Goal: Information Seeking & Learning: Learn about a topic

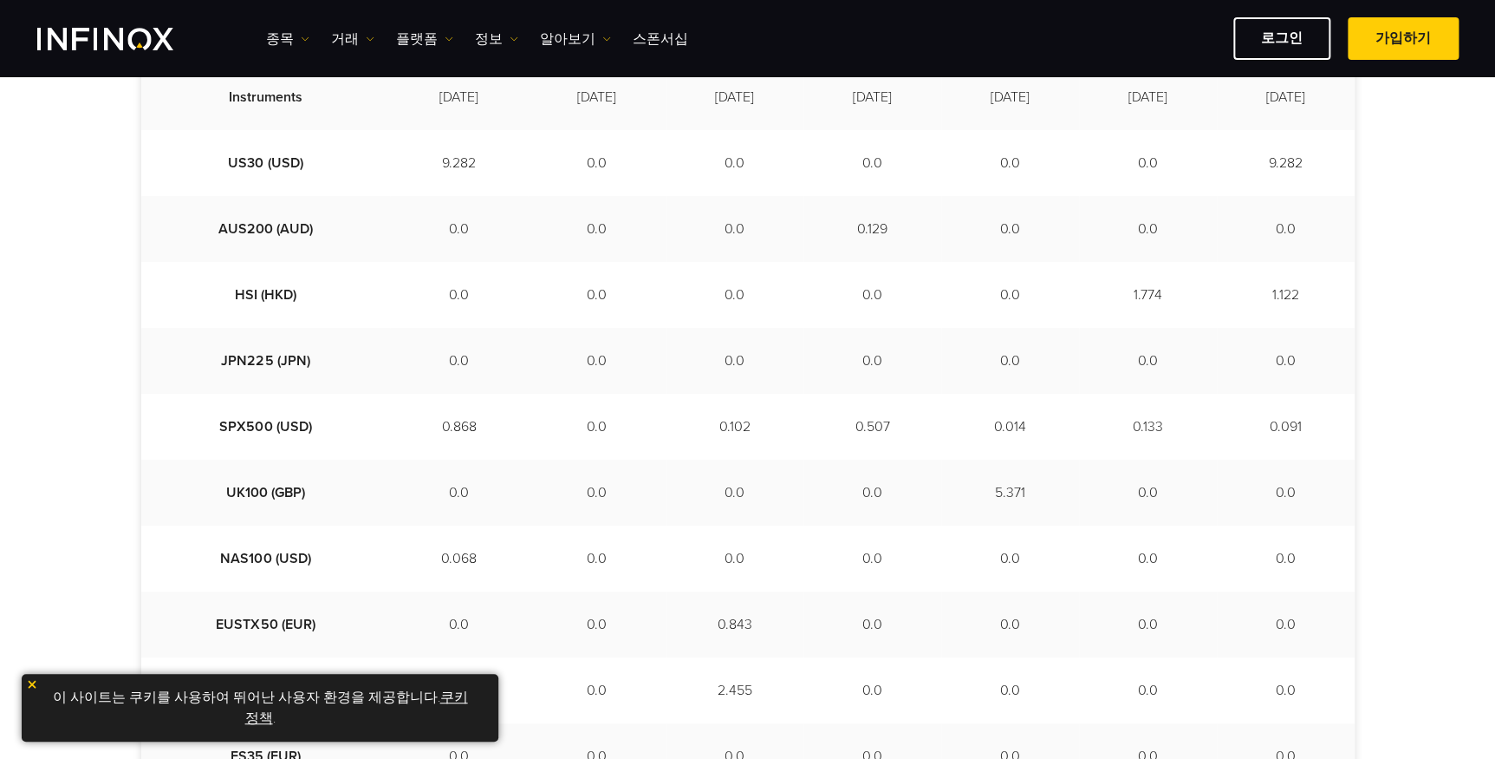
scroll to position [525, 0]
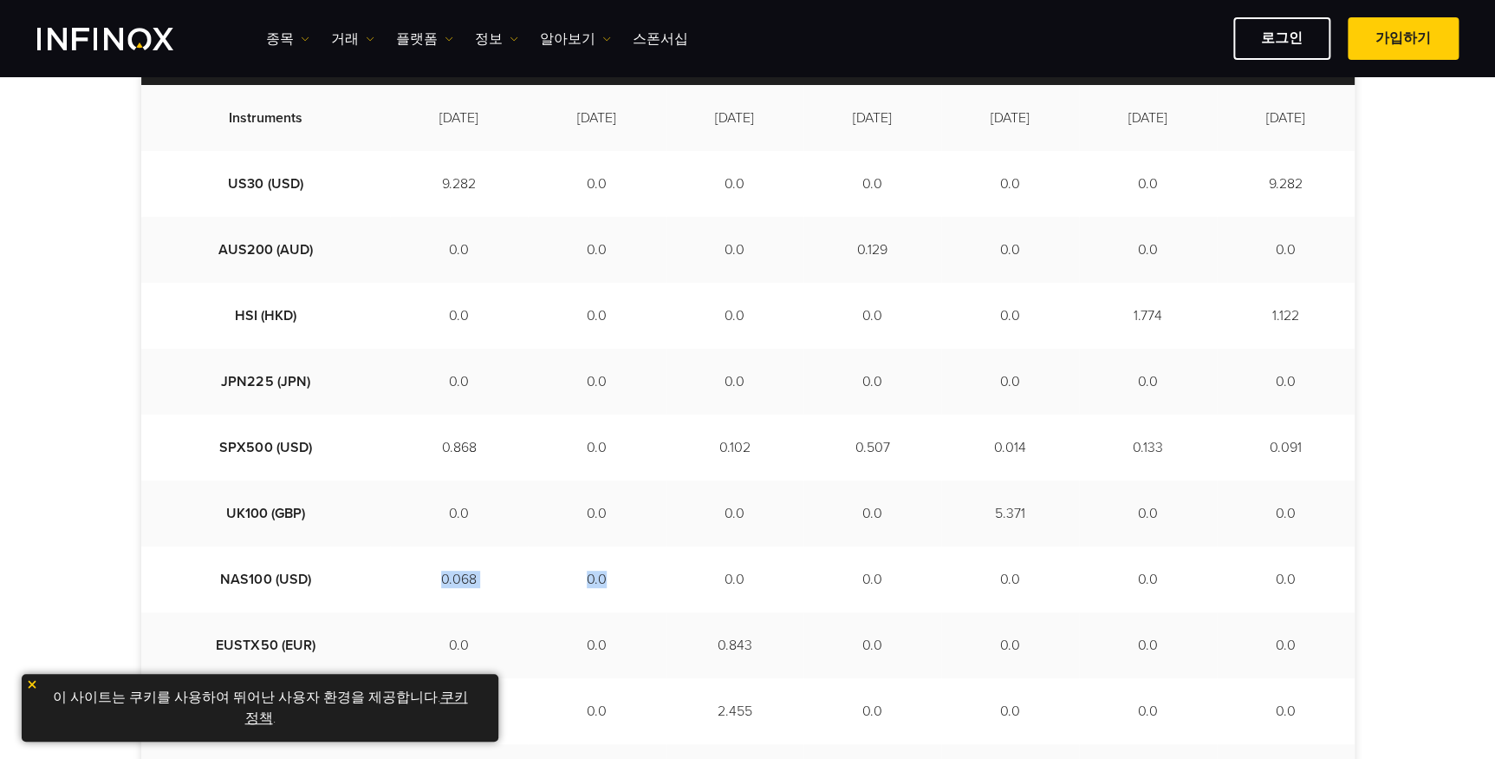
drag, startPoint x: 354, startPoint y: 580, endPoint x: 611, endPoint y: 579, distance: 257.5
click at [611, 579] on tr "NAS100 (USD) 0.068 0.0 0.0 0.0 0.0 0.0 0.0" at bounding box center [748, 579] width 1214 height 66
drag, startPoint x: 611, startPoint y: 579, endPoint x: 622, endPoint y: 582, distance: 11.6
click at [666, 582] on td "0.0" at bounding box center [735, 579] width 138 height 66
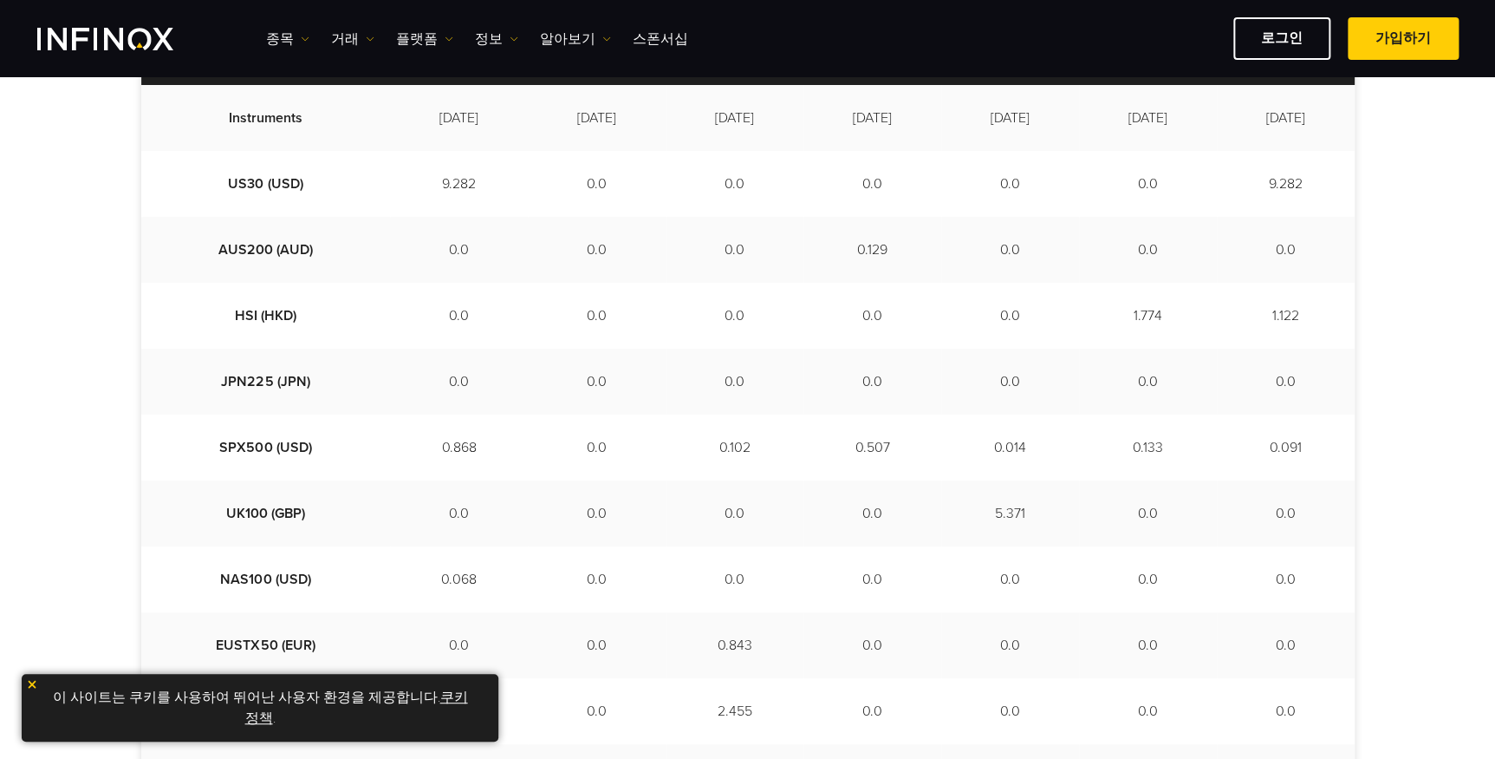
click at [666, 582] on td "0.0" at bounding box center [735, 579] width 138 height 66
drag, startPoint x: 559, startPoint y: 580, endPoint x: 1316, endPoint y: 579, distance: 756.8
click at [1316, 579] on tr "NAS100 (USD) 0.068 0.0 0.0 0.0 0.0 0.0 0.0" at bounding box center [748, 579] width 1214 height 66
click at [1316, 581] on td "0.0" at bounding box center [1286, 579] width 138 height 66
drag, startPoint x: 1318, startPoint y: 581, endPoint x: 527, endPoint y: 576, distance: 790.6
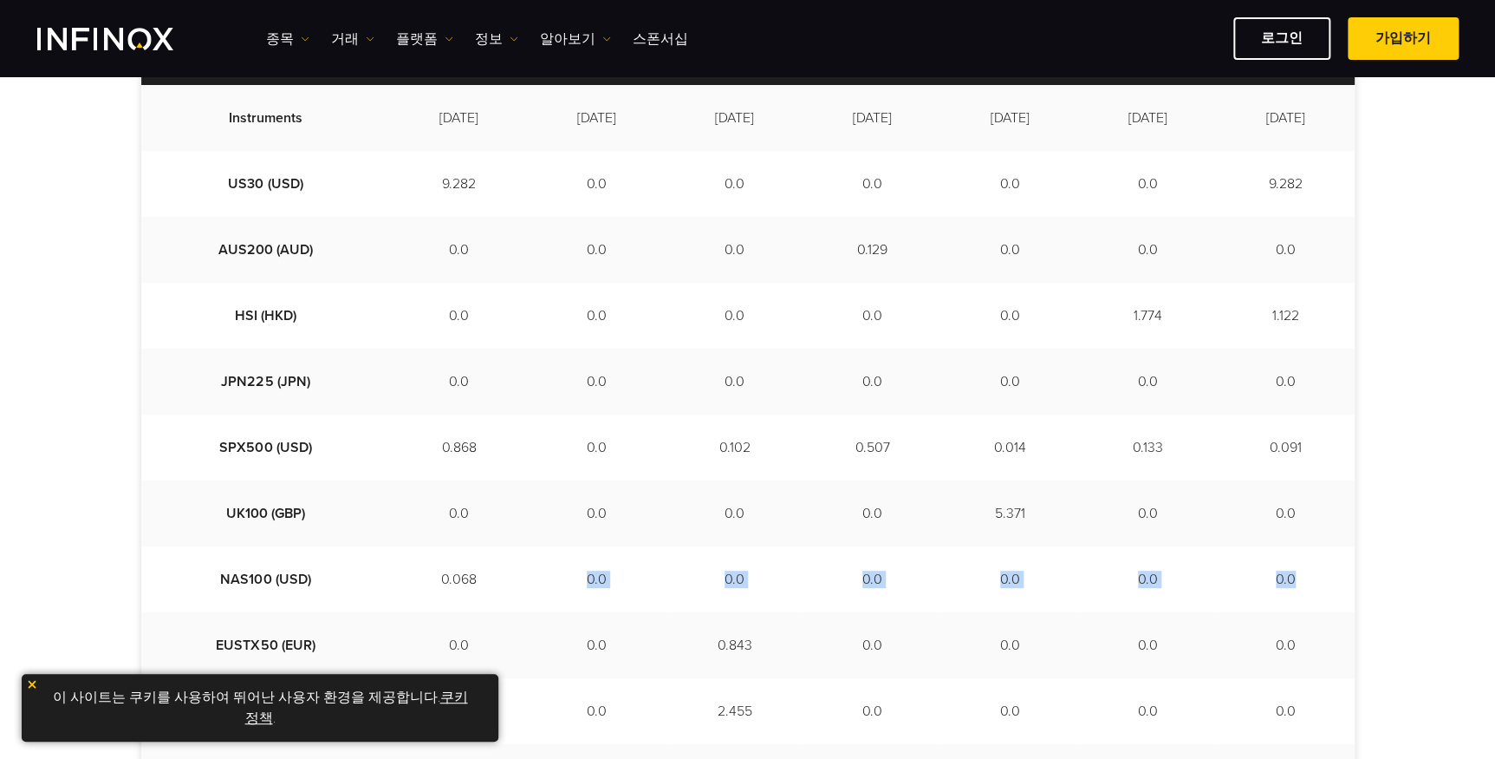
click at [527, 576] on tr "NAS100 (USD) 0.068 0.0 0.0 0.0 0.0 0.0 0.0" at bounding box center [748, 579] width 1214 height 66
drag, startPoint x: 527, startPoint y: 576, endPoint x: 494, endPoint y: 580, distance: 33.2
click at [528, 580] on td "0.0" at bounding box center [597, 579] width 138 height 66
drag, startPoint x: 522, startPoint y: 572, endPoint x: 1335, endPoint y: 573, distance: 813.2
click at [1335, 573] on tr "NAS100 (USD) 0.068 0.0 0.0 0.0 0.0 0.0 0.0" at bounding box center [748, 579] width 1214 height 66
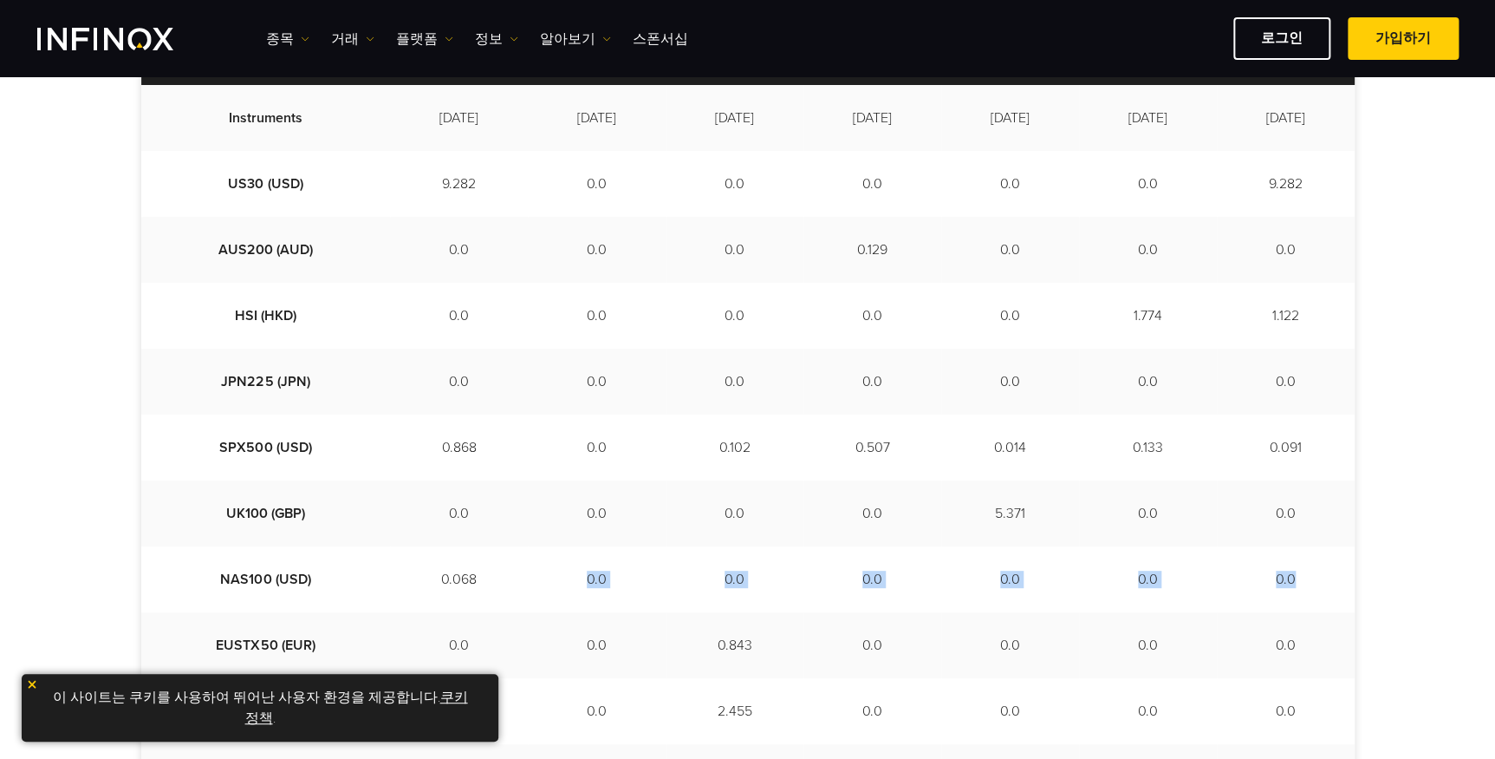
drag, startPoint x: 1335, startPoint y: 573, endPoint x: 1326, endPoint y: 579, distance: 10.6
click at [1326, 579] on td "0.0" at bounding box center [1286, 579] width 138 height 66
click at [1190, 509] on td "0.0" at bounding box center [1148, 513] width 138 height 66
click at [762, 583] on td "0.0" at bounding box center [735, 579] width 138 height 66
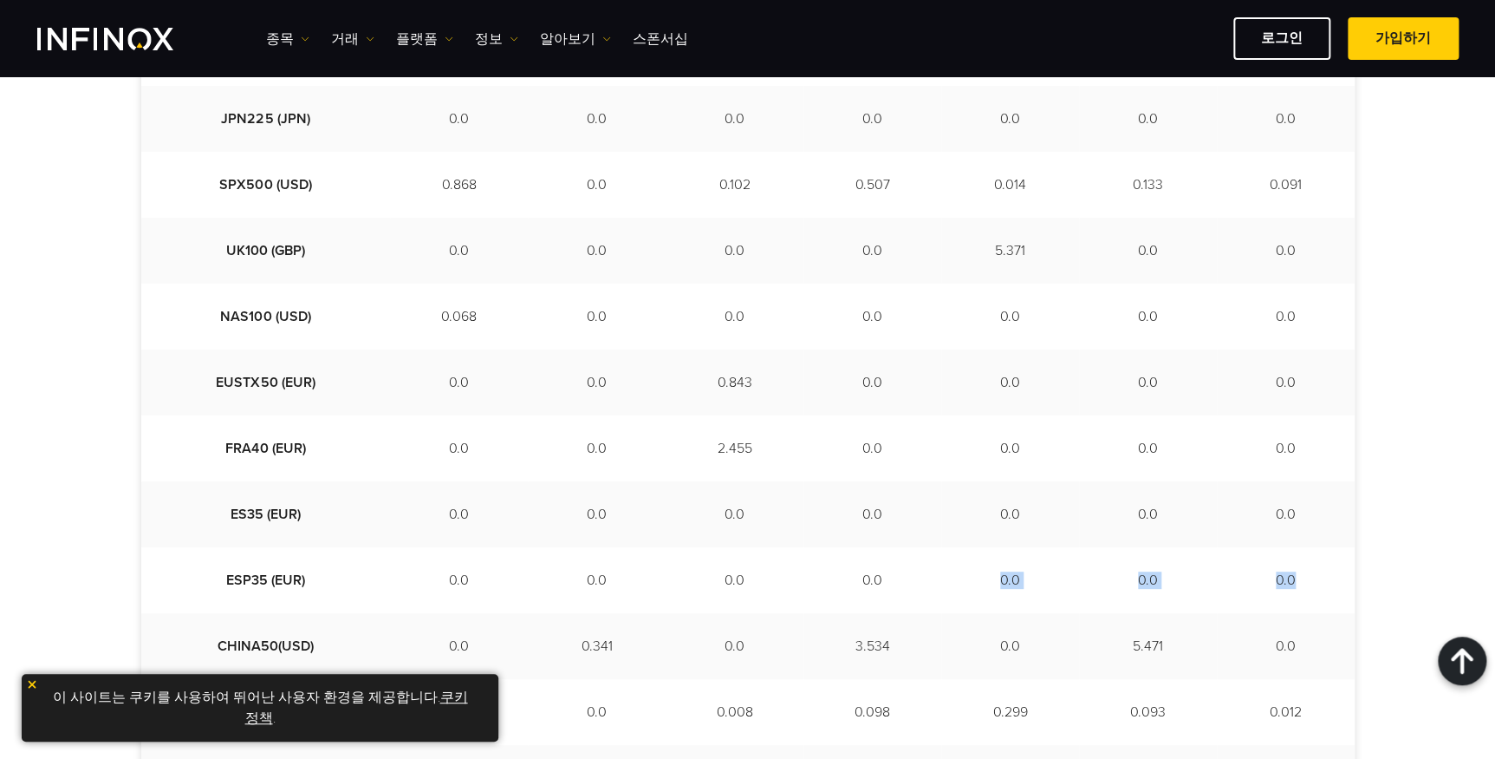
drag, startPoint x: 924, startPoint y: 579, endPoint x: 1318, endPoint y: 583, distance: 393.6
click at [1318, 583] on tr "ESP35 (EUR) 0.0 0.0 0.0 0.0 0.0 0.0 0.0" at bounding box center [748, 580] width 1214 height 66
click at [1317, 583] on td "0.0" at bounding box center [1286, 580] width 138 height 66
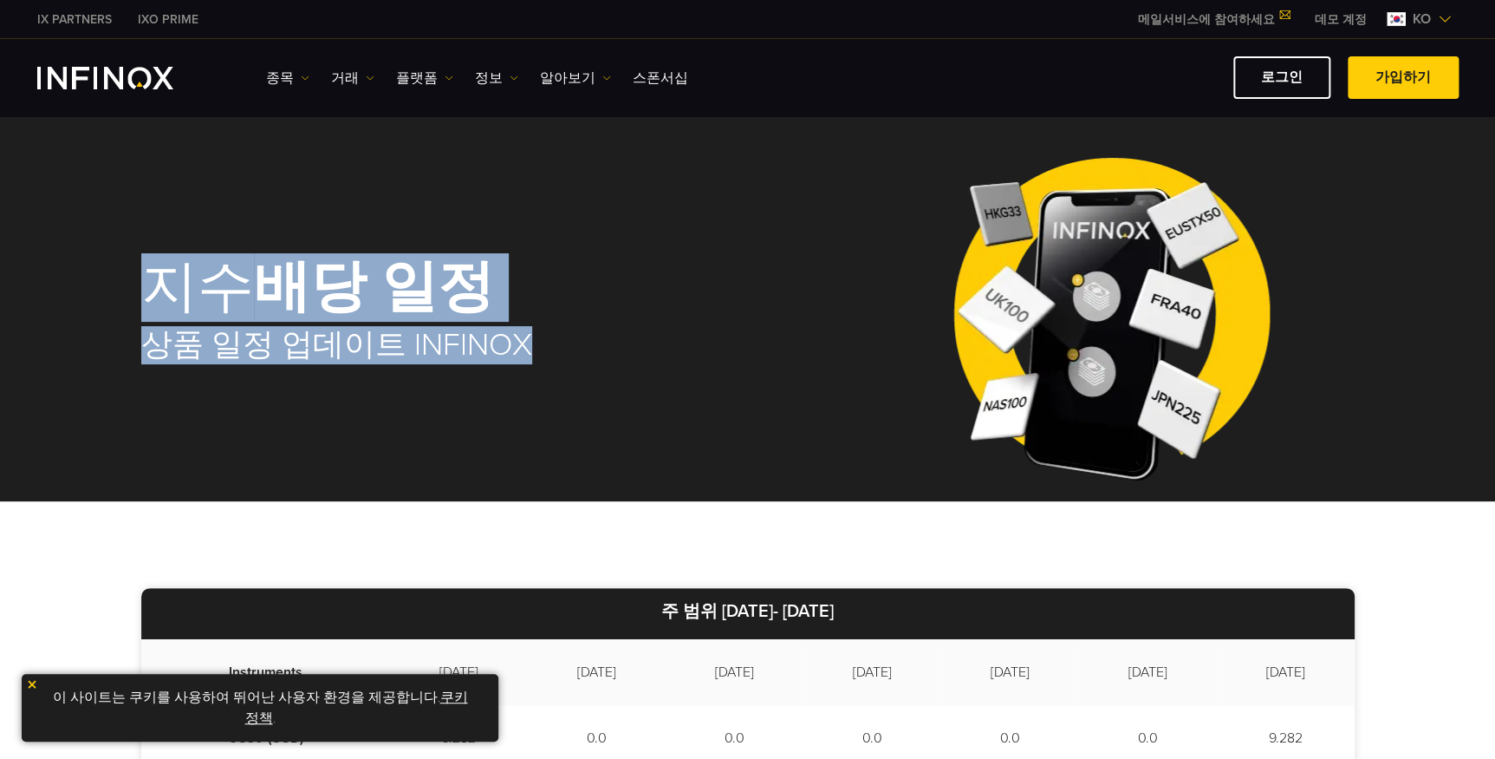
drag, startPoint x: 130, startPoint y: 280, endPoint x: 697, endPoint y: 356, distance: 572.1
click at [697, 356] on div "지수 배당 일정 상품 일정 업데이트 INFINOX" at bounding box center [748, 311] width 1248 height 380
drag, startPoint x: 697, startPoint y: 356, endPoint x: 662, endPoint y: 386, distance: 45.5
click at [662, 386] on div "지수 배당 일정 상품 일정 업데이트 INFINOX" at bounding box center [475, 311] width 668 height 175
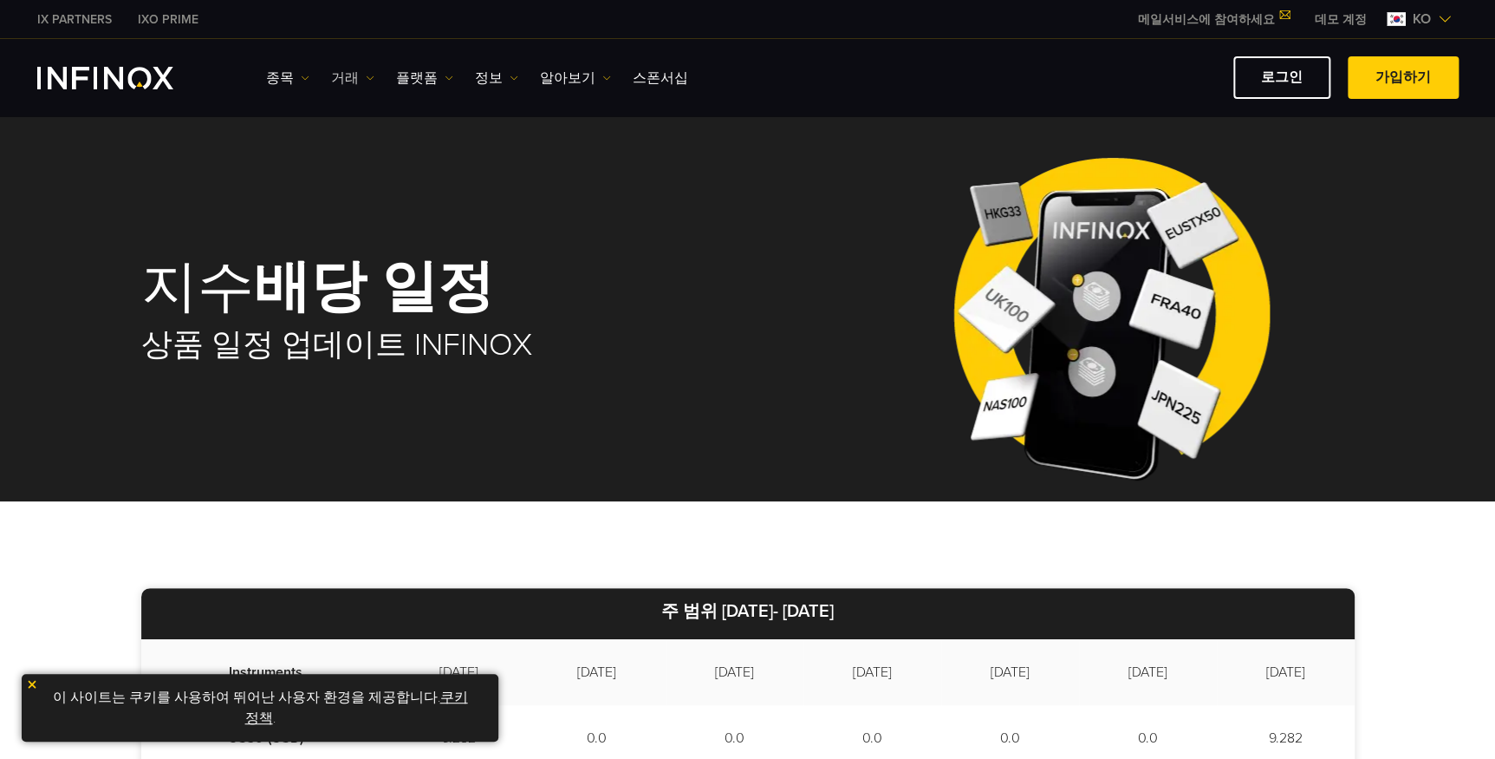
click at [347, 71] on link "거래" at bounding box center [352, 78] width 43 height 21
click at [286, 75] on link "종목" at bounding box center [287, 78] width 43 height 21
click at [312, 163] on link "상품 정보" at bounding box center [313, 170] width 94 height 37
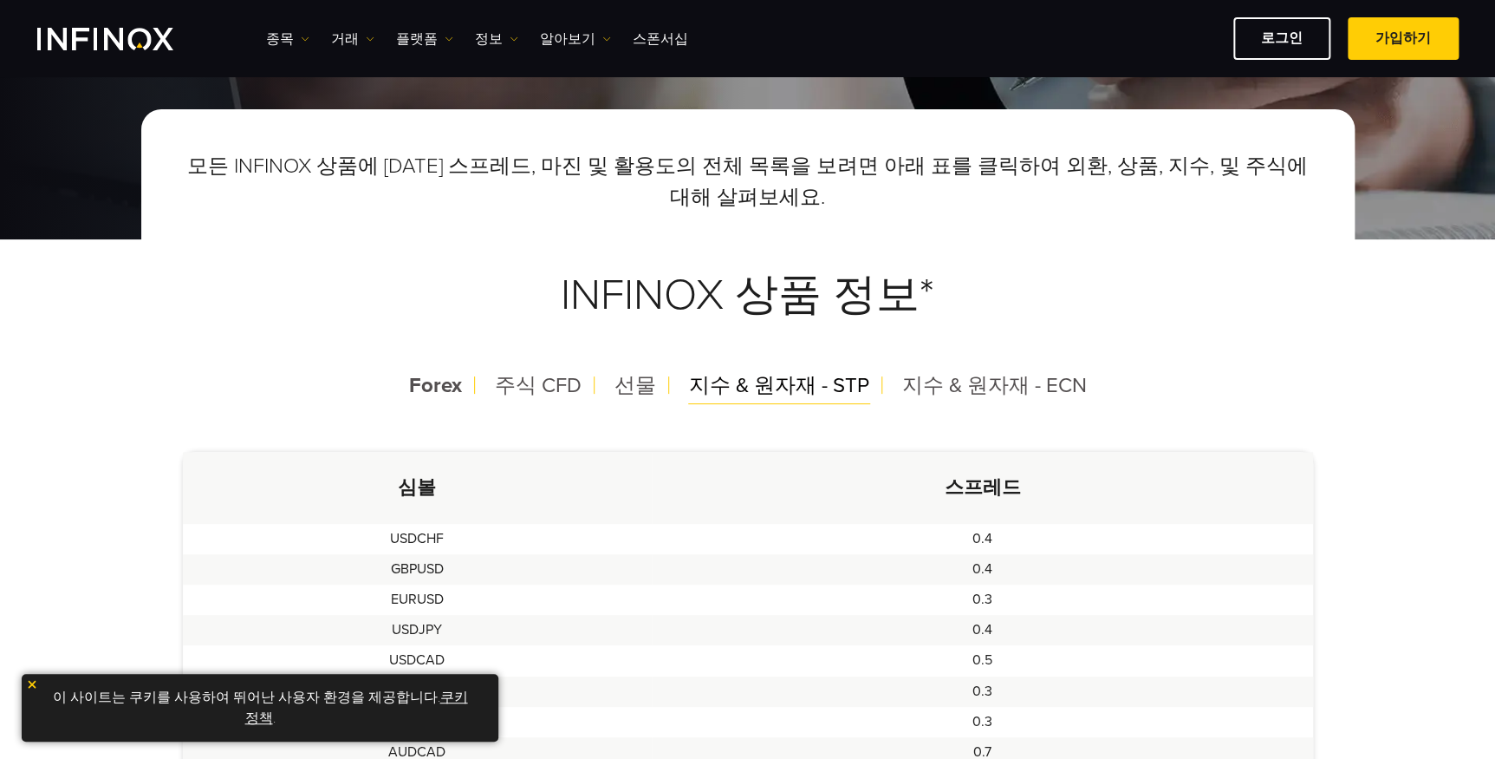
click at [787, 381] on span "지수 & 원자재 - STP" at bounding box center [779, 385] width 180 height 25
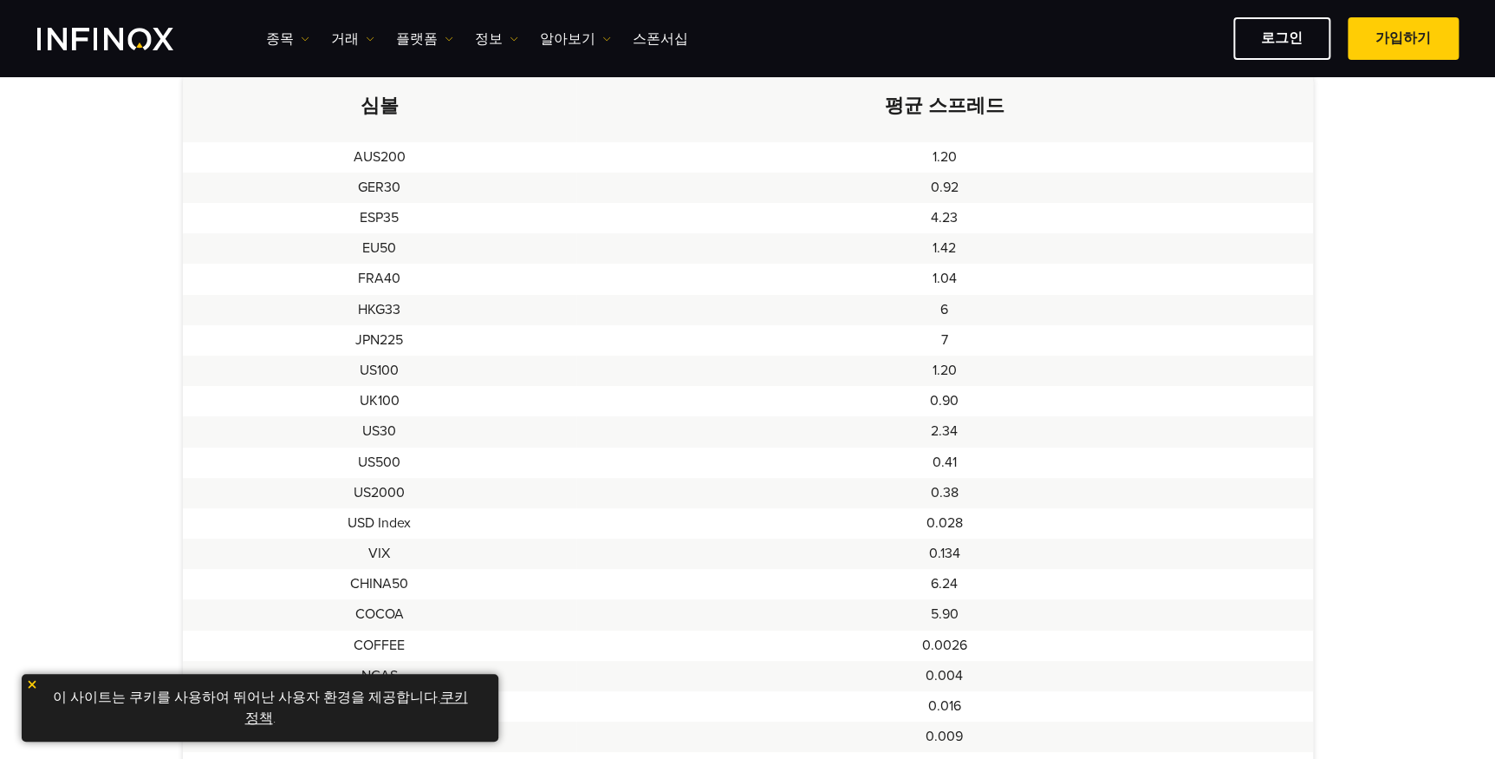
scroll to position [656, 0]
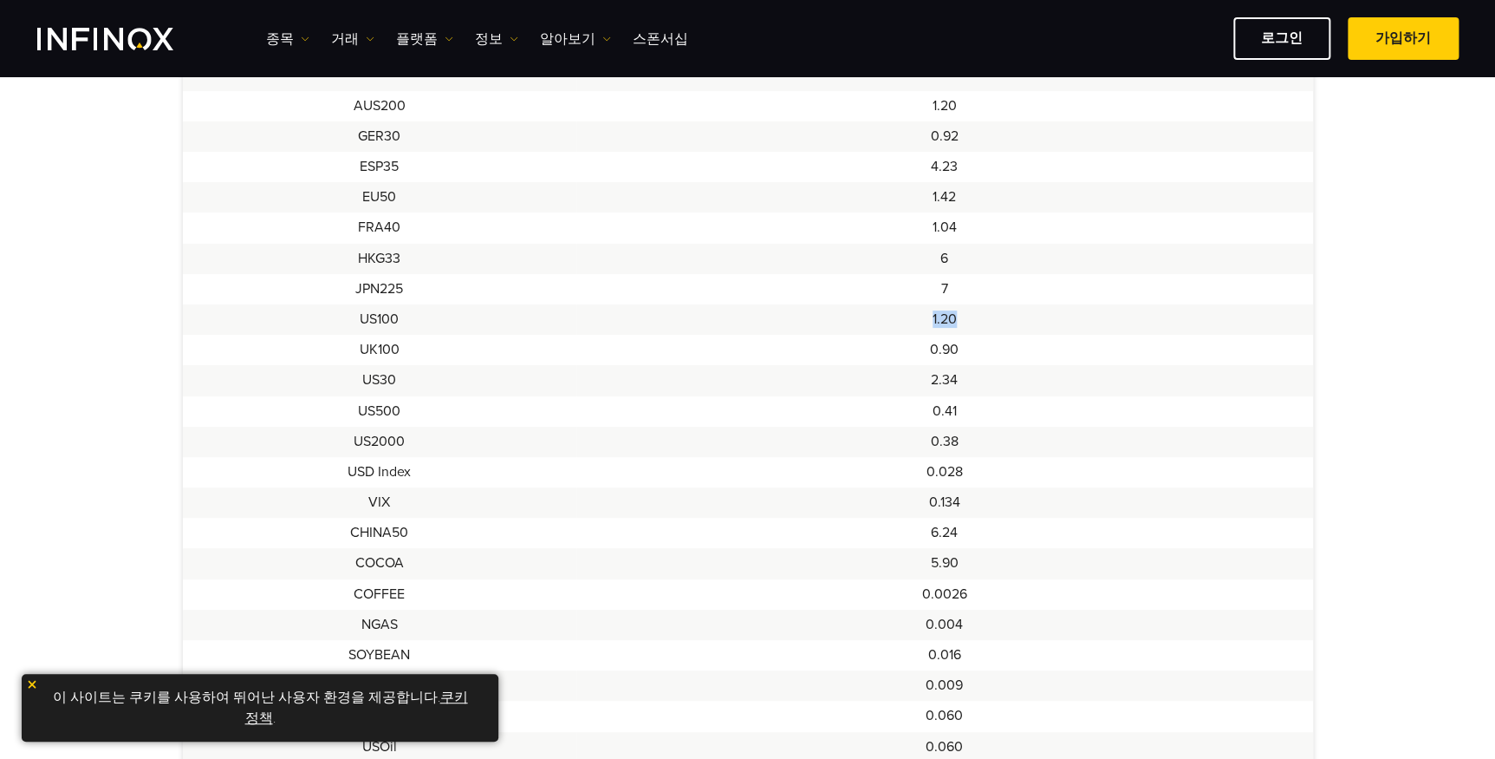
drag, startPoint x: 844, startPoint y: 319, endPoint x: 1003, endPoint y: 323, distance: 159.6
click at [1003, 323] on td "1.20" at bounding box center [944, 319] width 737 height 30
drag, startPoint x: 1003, startPoint y: 323, endPoint x: 1031, endPoint y: 441, distance: 121.1
click at [1031, 441] on td "0.38" at bounding box center [944, 442] width 737 height 30
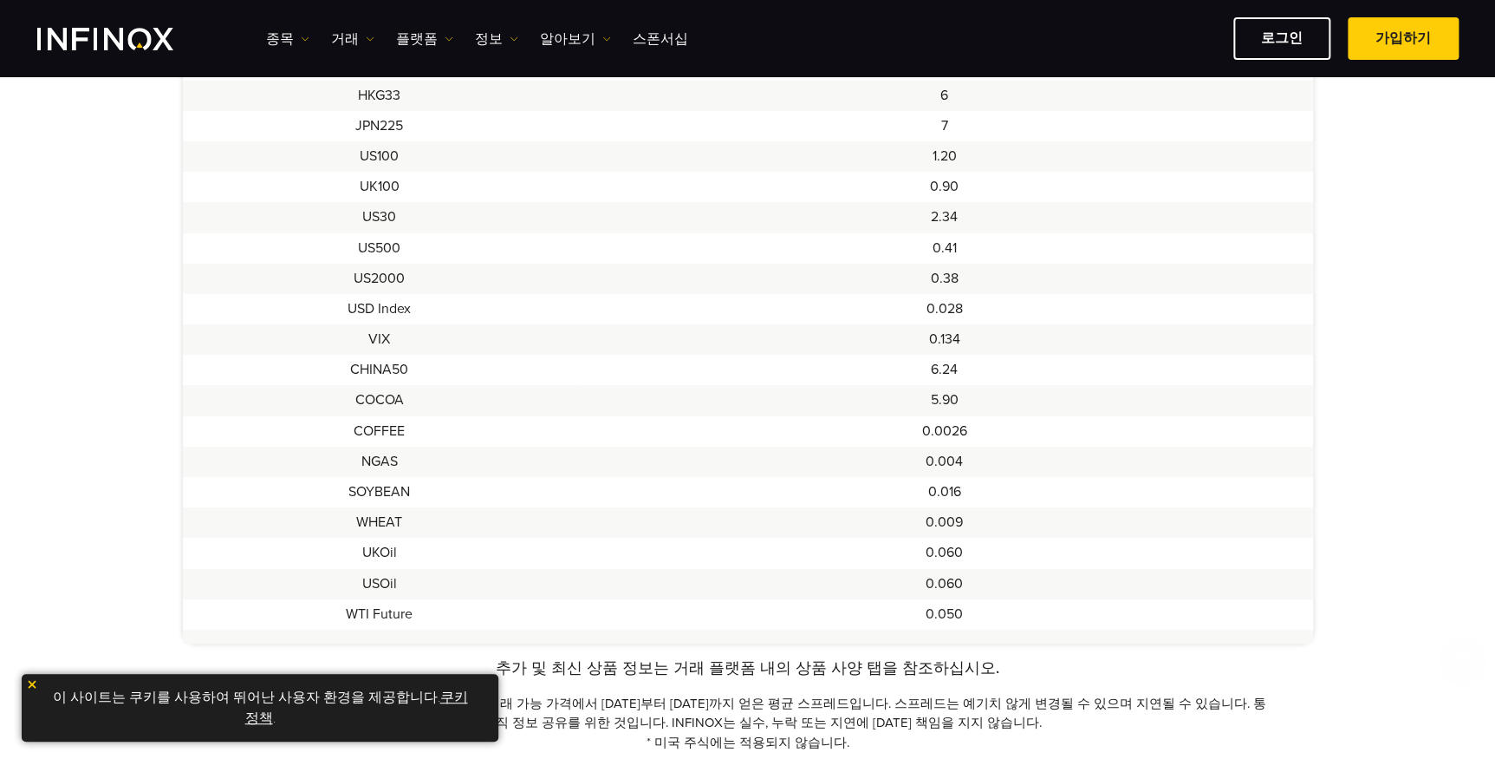
scroll to position [919, 0]
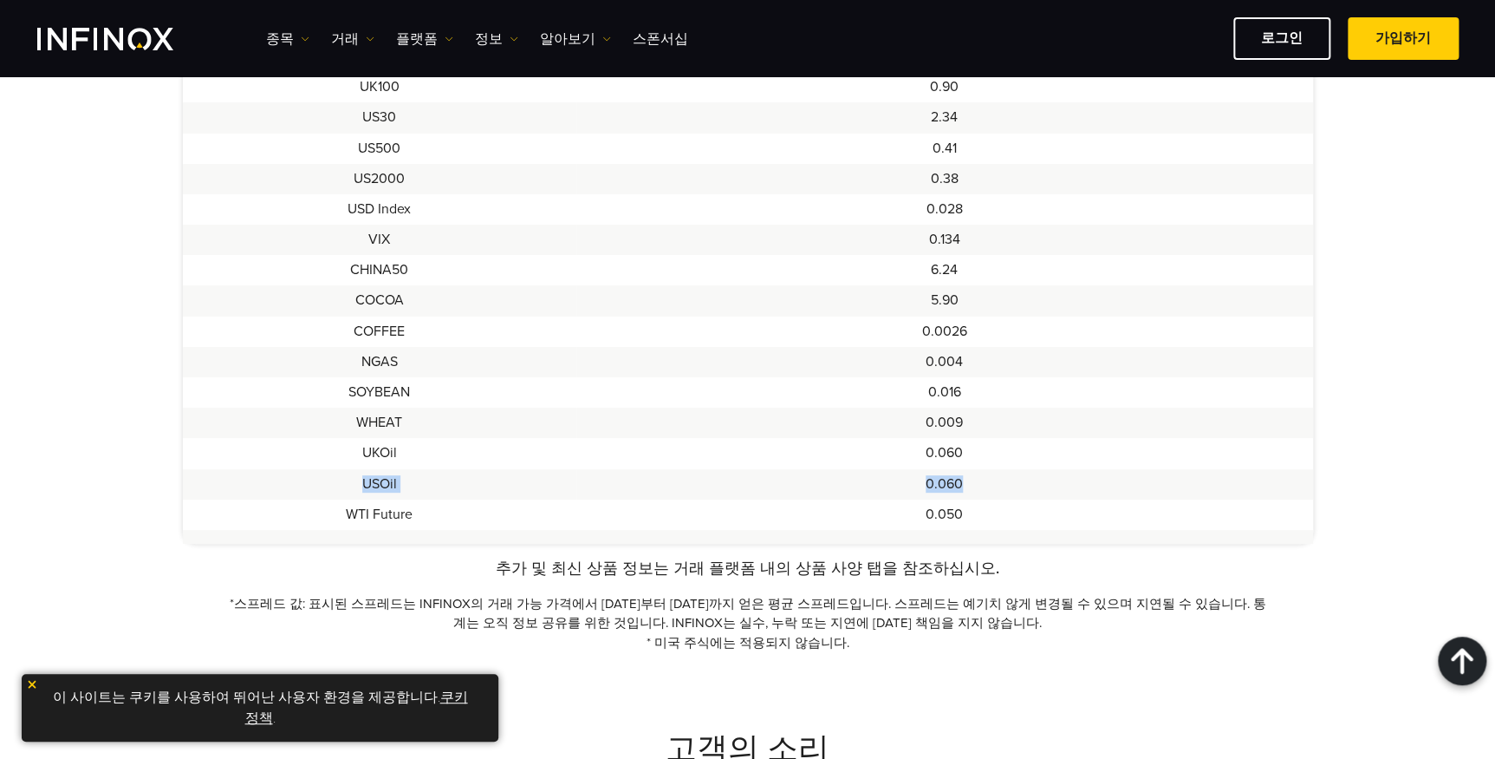
drag, startPoint x: 355, startPoint y: 485, endPoint x: 1049, endPoint y: 483, distance: 693.5
click at [1049, 483] on tr "USOil 0.060" at bounding box center [748, 484] width 1130 height 30
drag, startPoint x: 1049, startPoint y: 483, endPoint x: 1013, endPoint y: 484, distance: 36.4
click at [1013, 484] on td "0.060" at bounding box center [944, 484] width 737 height 30
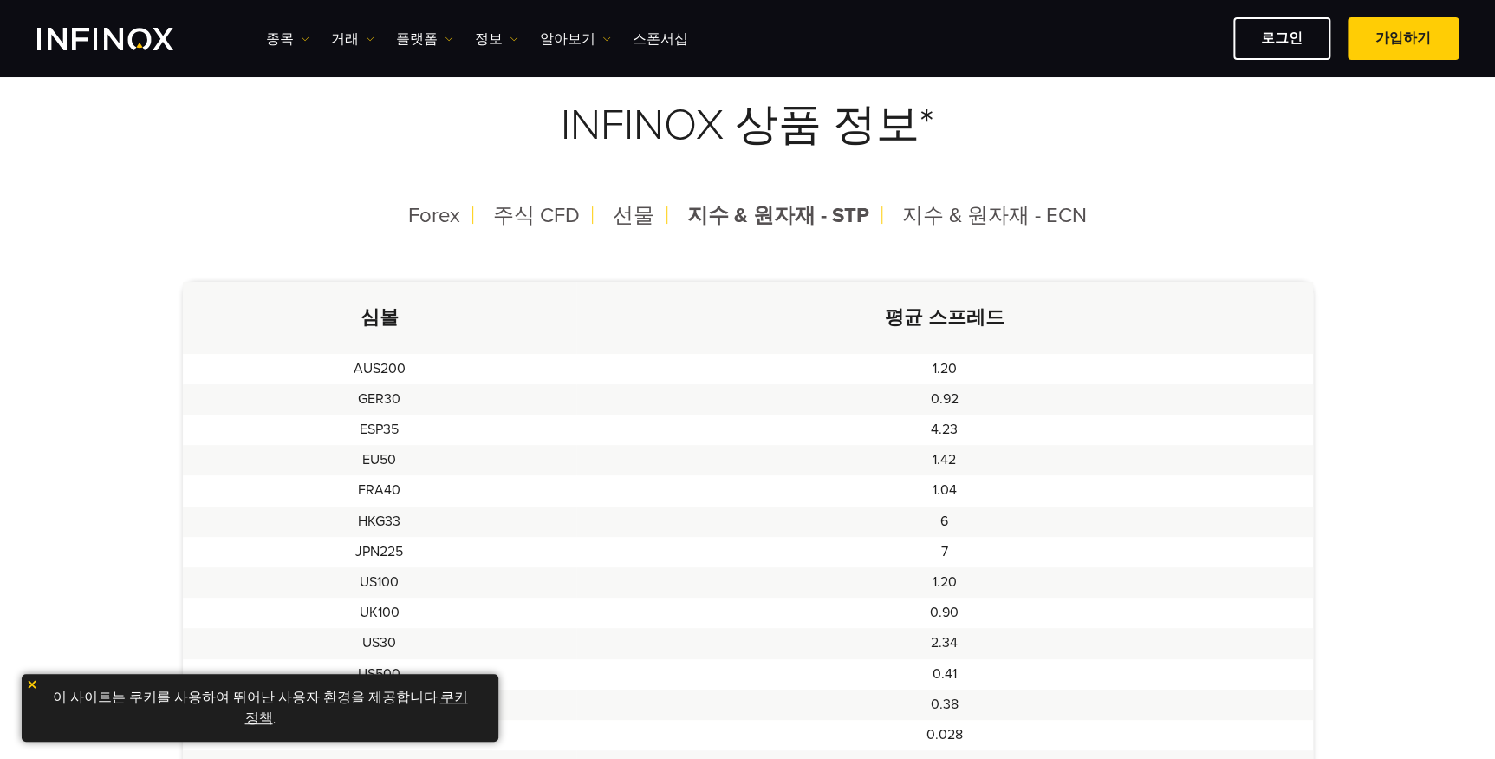
scroll to position [0, 0]
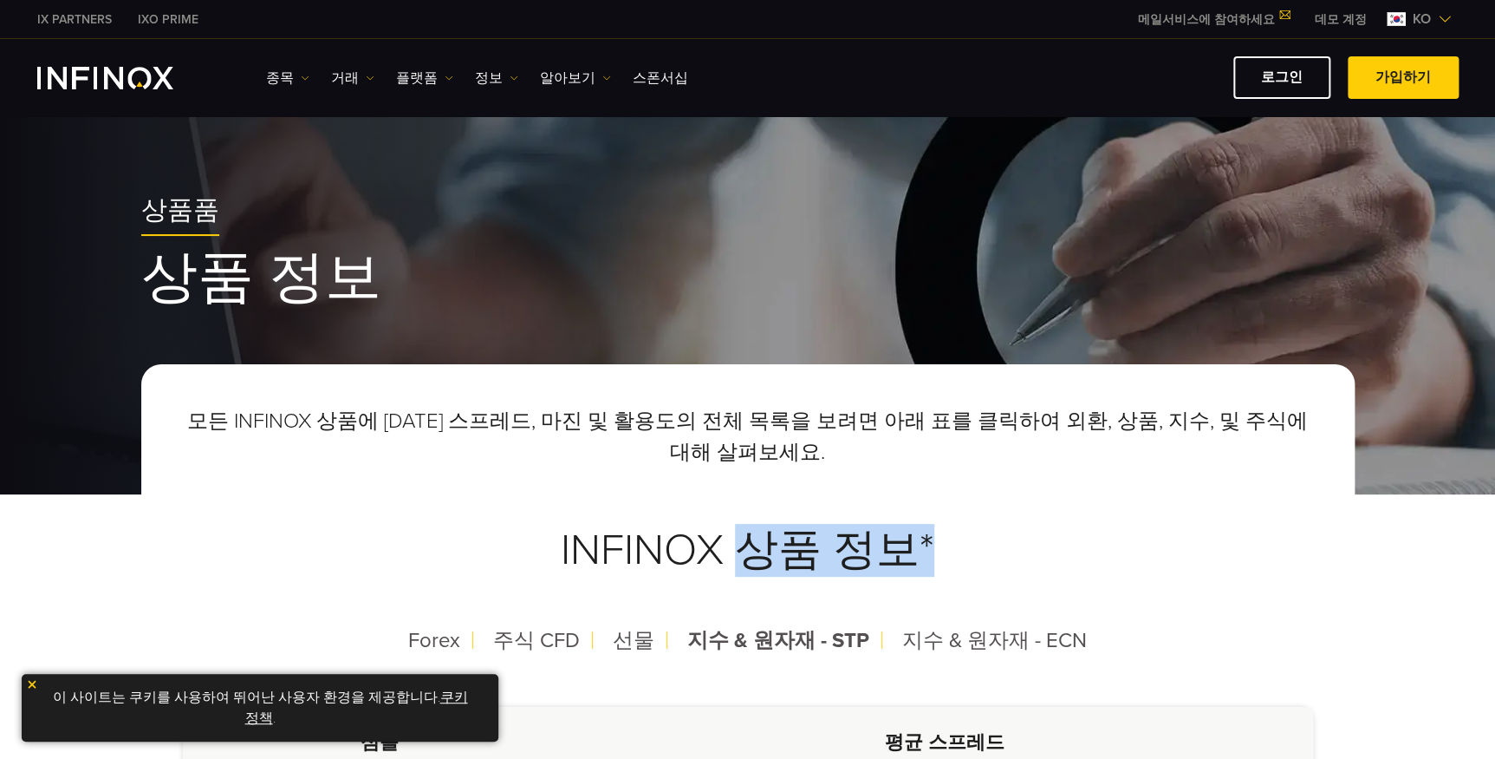
drag, startPoint x: 771, startPoint y: 544, endPoint x: 1033, endPoint y: 539, distance: 262.7
click at [1031, 539] on h3 "INFINOX 상품 정보*" at bounding box center [748, 550] width 1130 height 136
drag, startPoint x: 1033, startPoint y: 539, endPoint x: 1205, endPoint y: 540, distance: 171.7
click at [1205, 540] on h3 "INFINOX 상품 정보*" at bounding box center [748, 550] width 1130 height 136
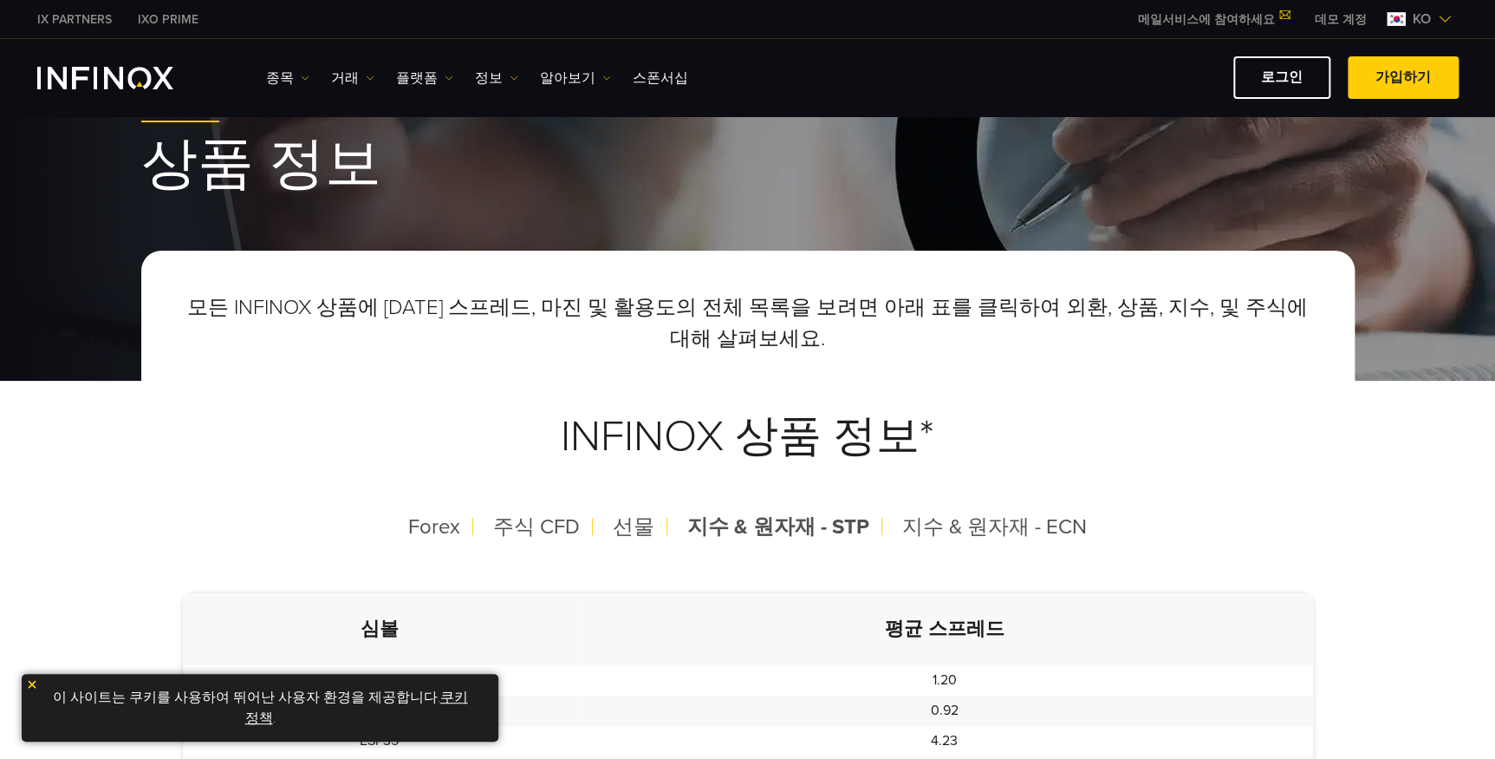
scroll to position [262, 0]
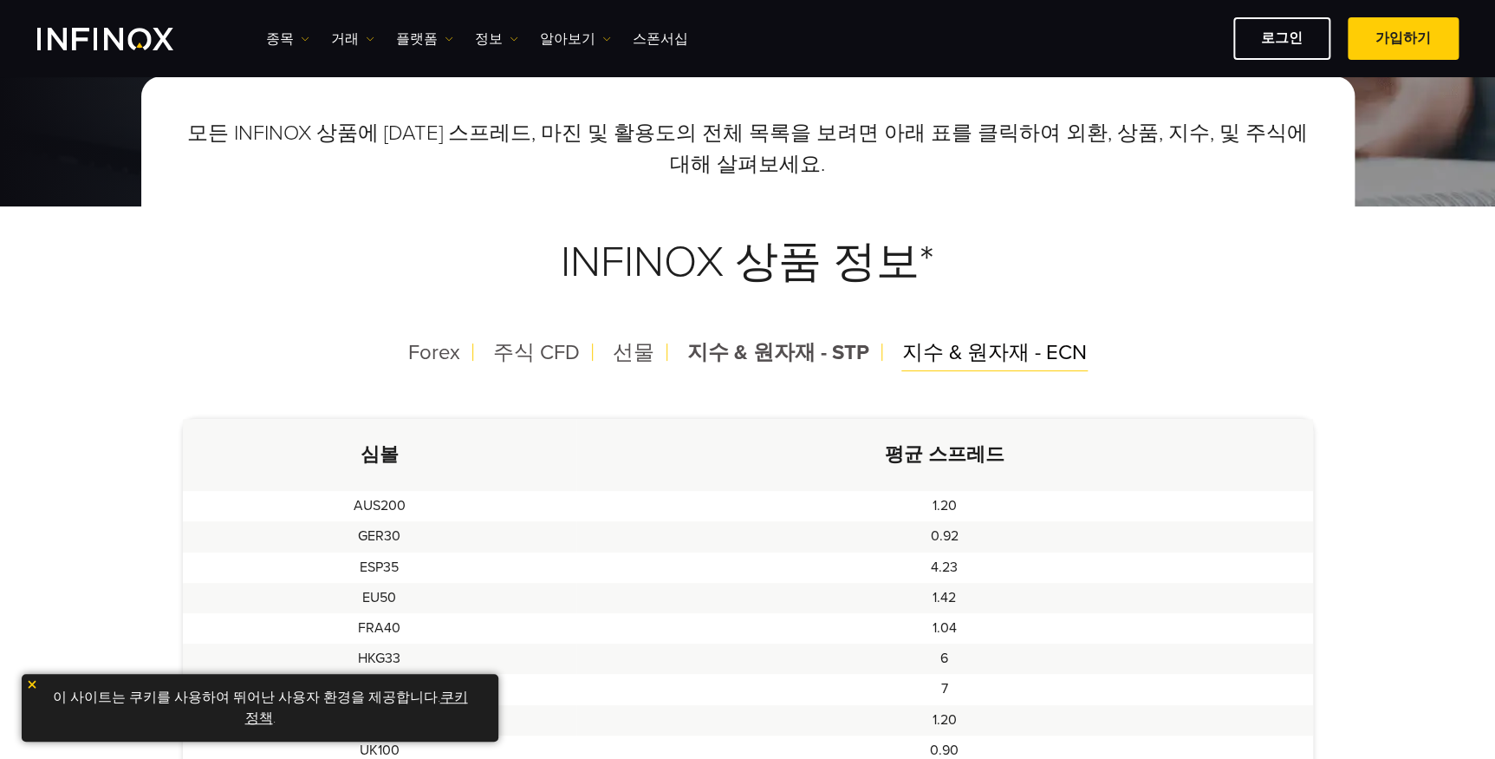
click at [992, 347] on span "지수 & 원자재 - ECN" at bounding box center [994, 352] width 185 height 25
click at [996, 356] on span "지수 & 원자재 - ECN" at bounding box center [995, 352] width 186 height 25
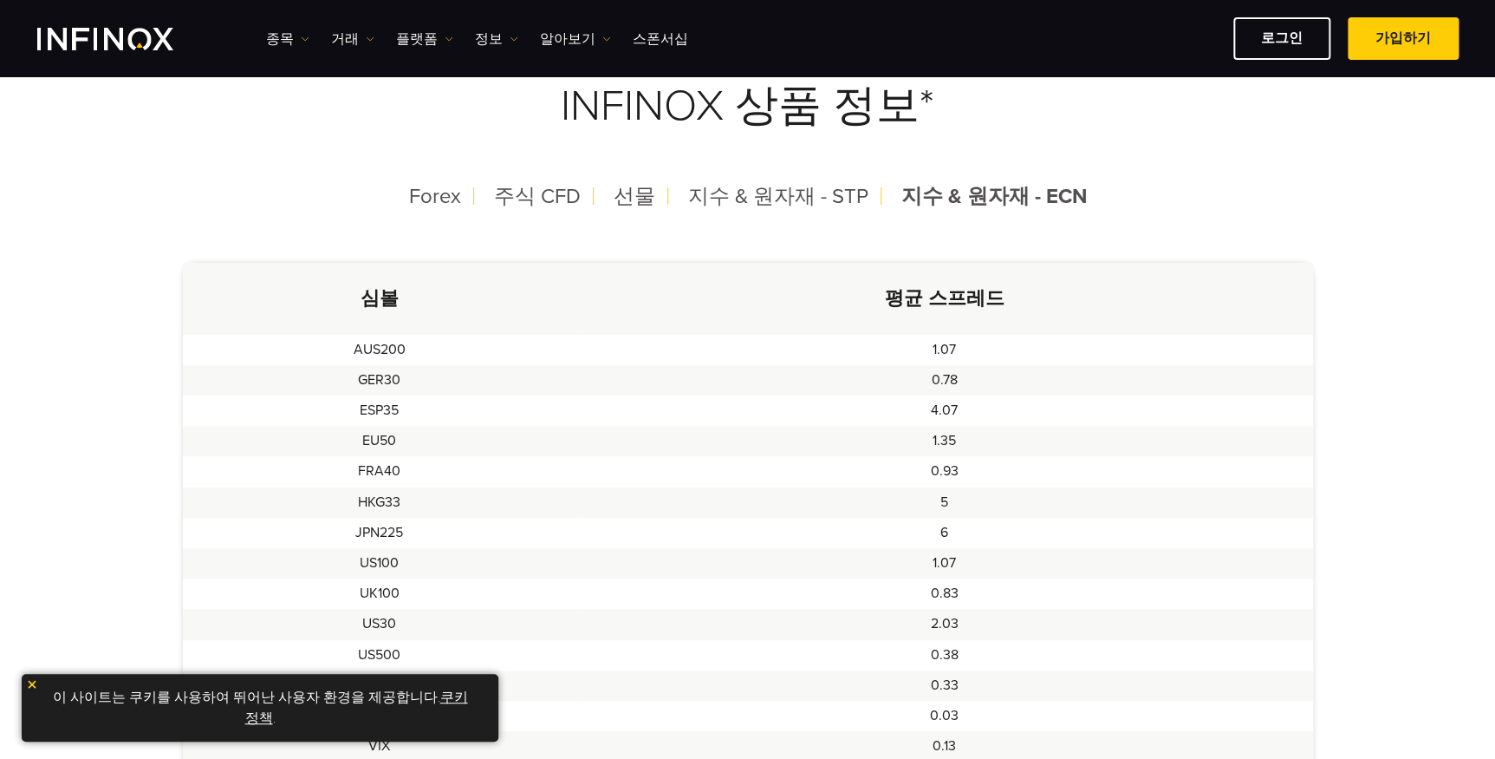
scroll to position [525, 0]
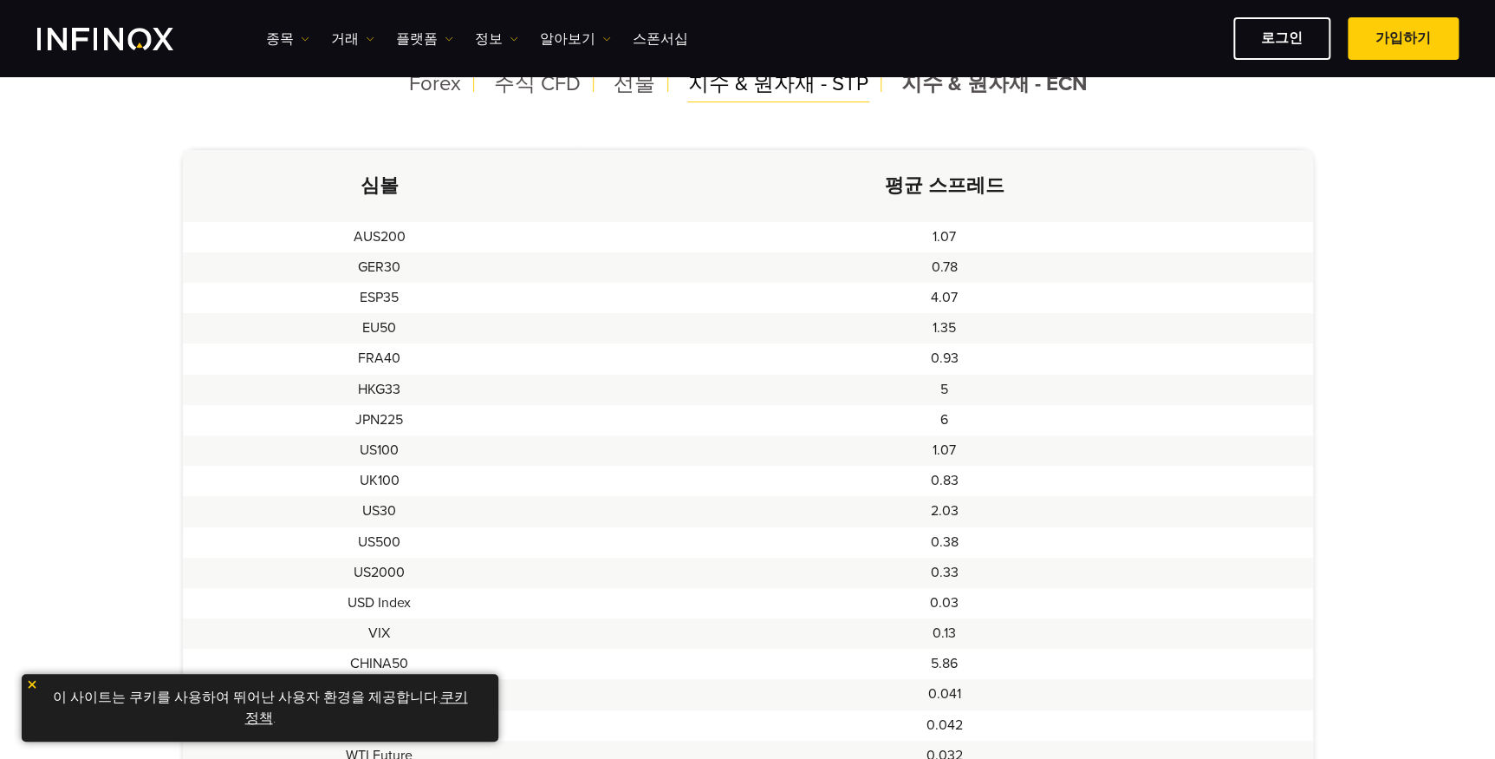
click at [793, 78] on span "지수 & 원자재 - STP" at bounding box center [778, 83] width 180 height 25
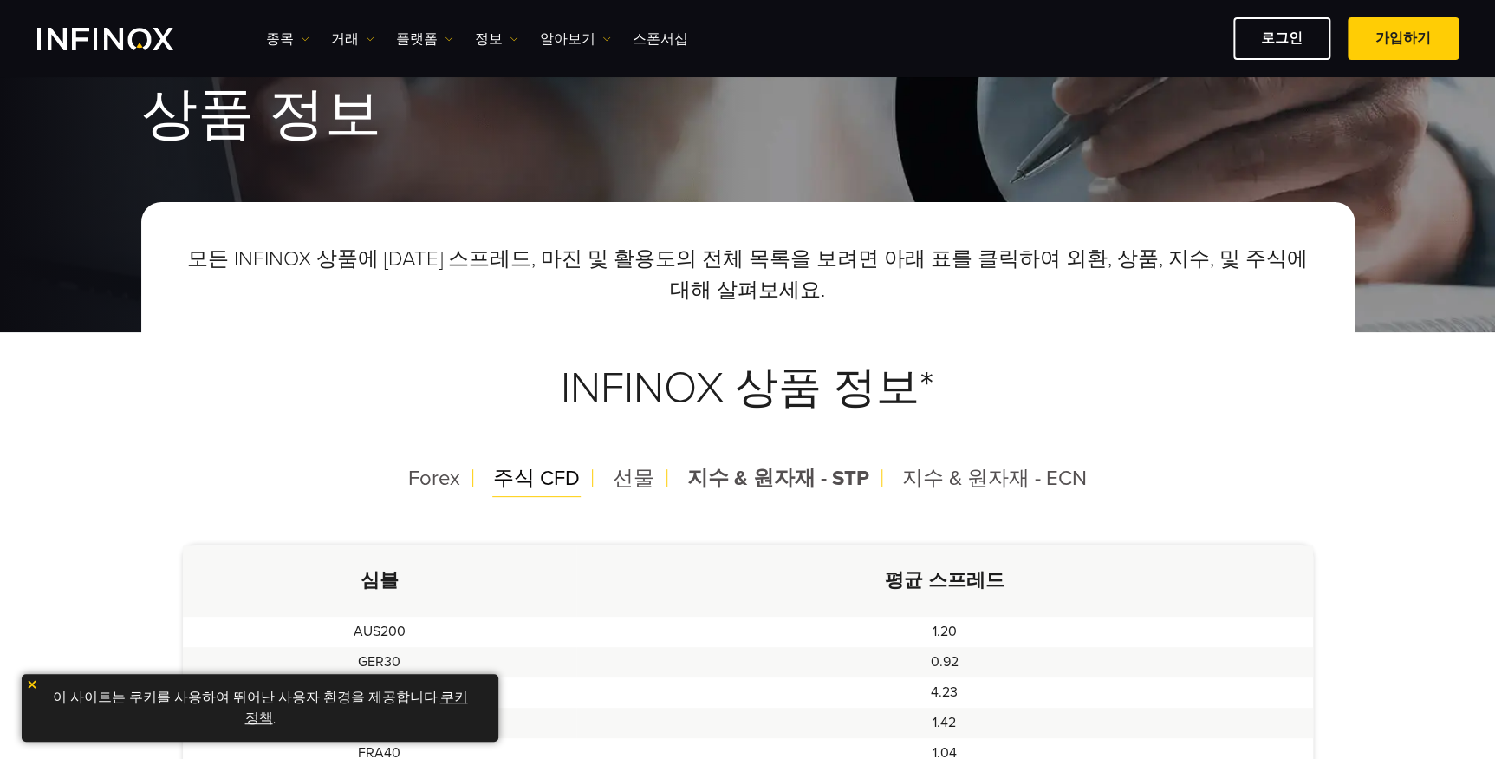
click at [545, 480] on span "주식 CFD" at bounding box center [536, 478] width 87 height 25
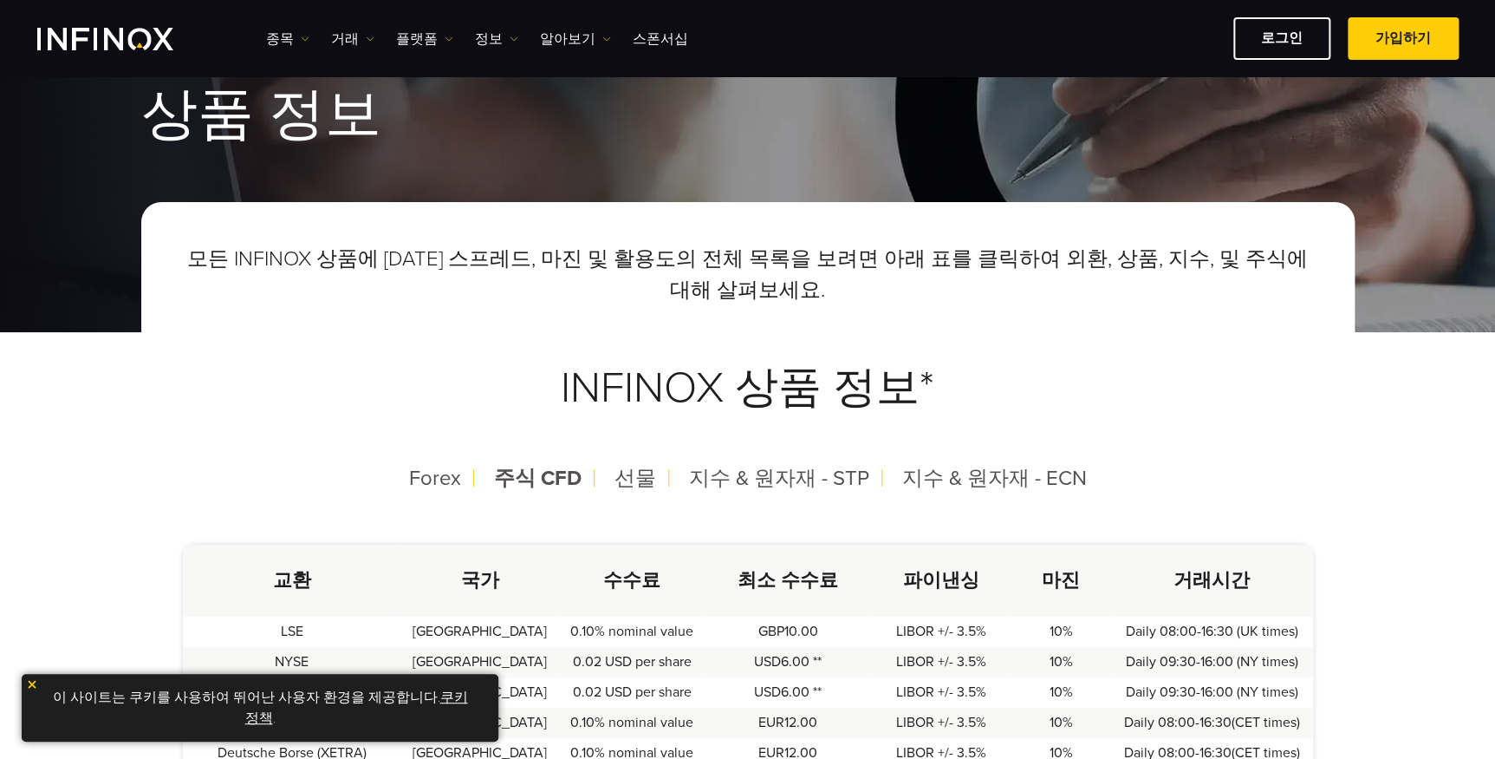
scroll to position [394, 0]
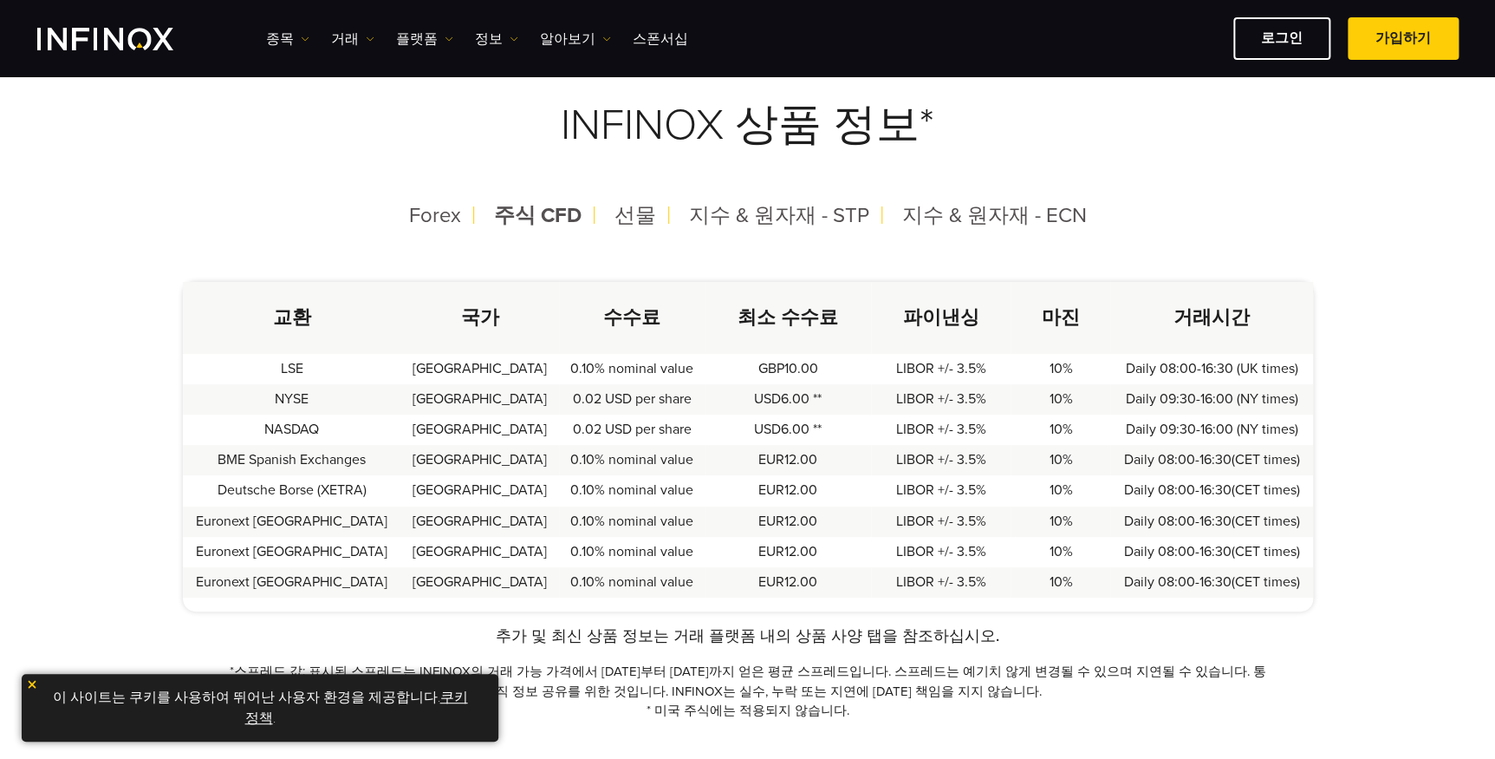
click at [457, 394] on td "United States" at bounding box center [480, 399] width 158 height 30
drag, startPoint x: 508, startPoint y: 395, endPoint x: 700, endPoint y: 394, distance: 192.5
click at [700, 394] on tr "NYSE United States 0.02 USD per share USD6.00 ** LIBOR +/- 3.5% 10% Daily 09:30…" at bounding box center [748, 399] width 1130 height 30
drag, startPoint x: 700, startPoint y: 394, endPoint x: 685, endPoint y: 404, distance: 18.8
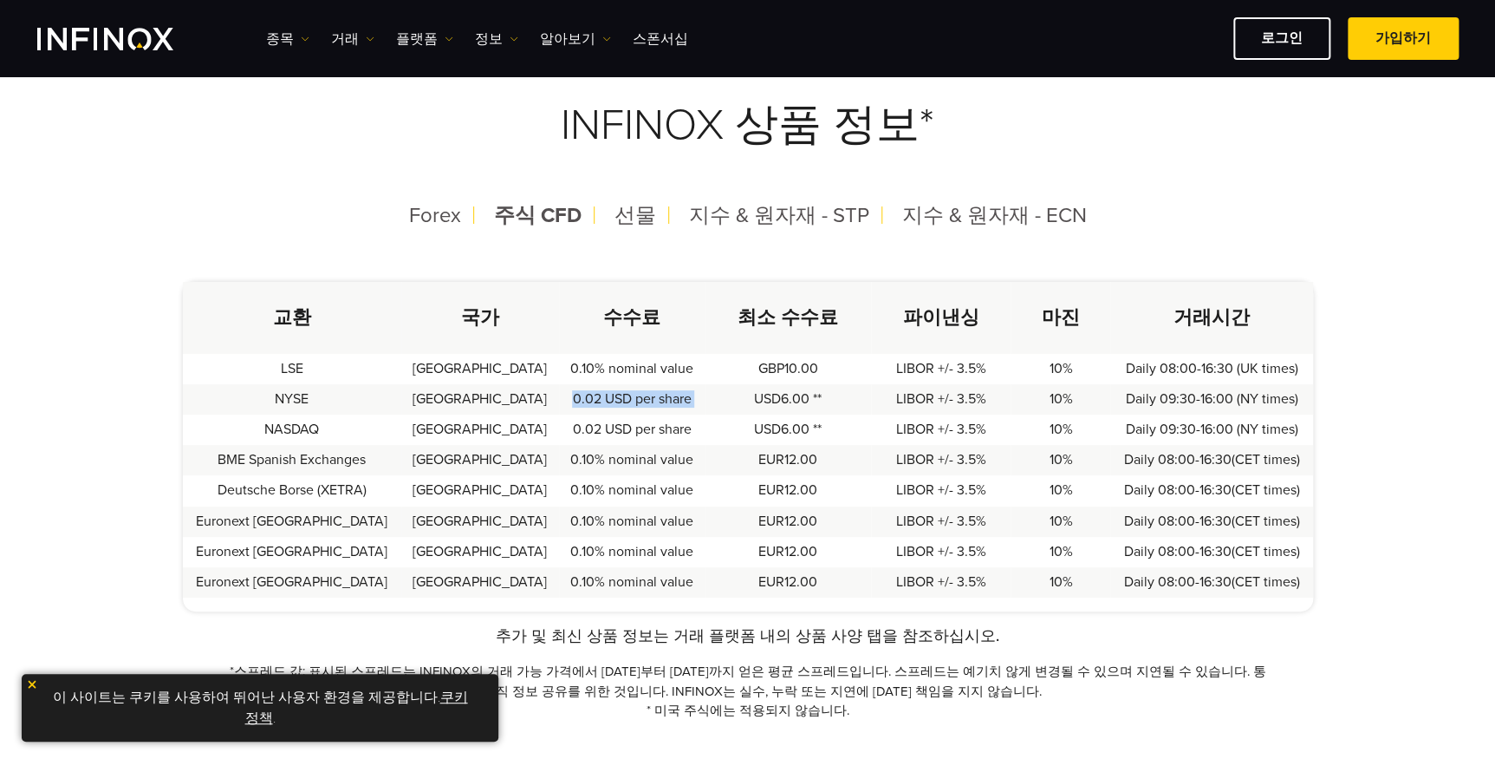
click at [705, 404] on td "USD6.00 **" at bounding box center [788, 399] width 166 height 30
drag, startPoint x: 679, startPoint y: 434, endPoint x: 499, endPoint y: 433, distance: 179.5
click at [499, 433] on tr "NASDAQ United States 0.02 USD per share USD6.00 ** LIBOR +/- 3.5% 10% Daily 09:…" at bounding box center [748, 429] width 1130 height 30
click at [499, 433] on td "United States" at bounding box center [480, 429] width 158 height 30
drag, startPoint x: 1078, startPoint y: 439, endPoint x: 826, endPoint y: 439, distance: 252.3
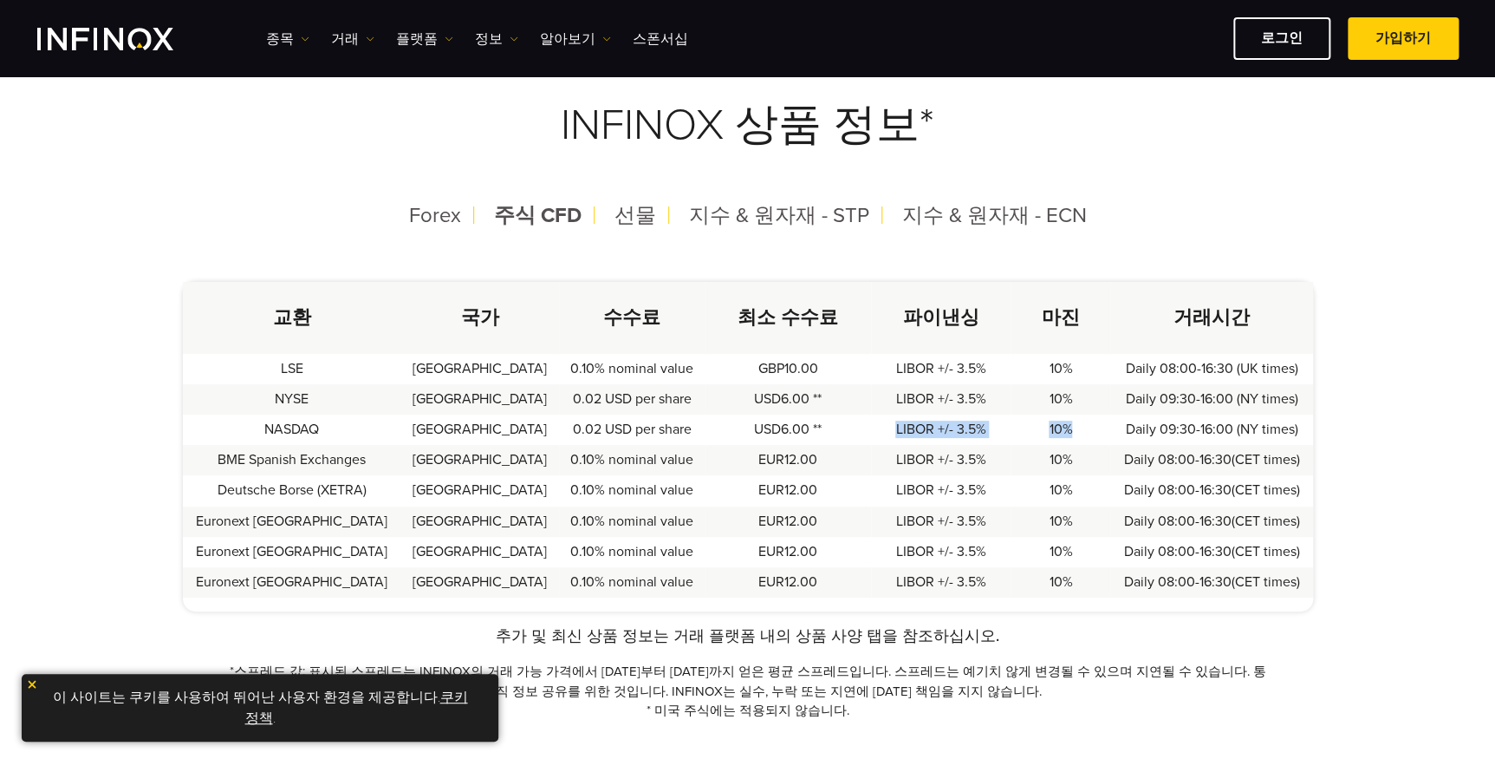
click at [826, 439] on tr "NASDAQ United States 0.02 USD per share USD6.00 ** LIBOR +/- 3.5% 10% Daily 09:…" at bounding box center [748, 429] width 1130 height 30
click at [826, 433] on td "USD6.00 **" at bounding box center [788, 429] width 166 height 30
click at [433, 214] on span "Forex" at bounding box center [435, 215] width 52 height 25
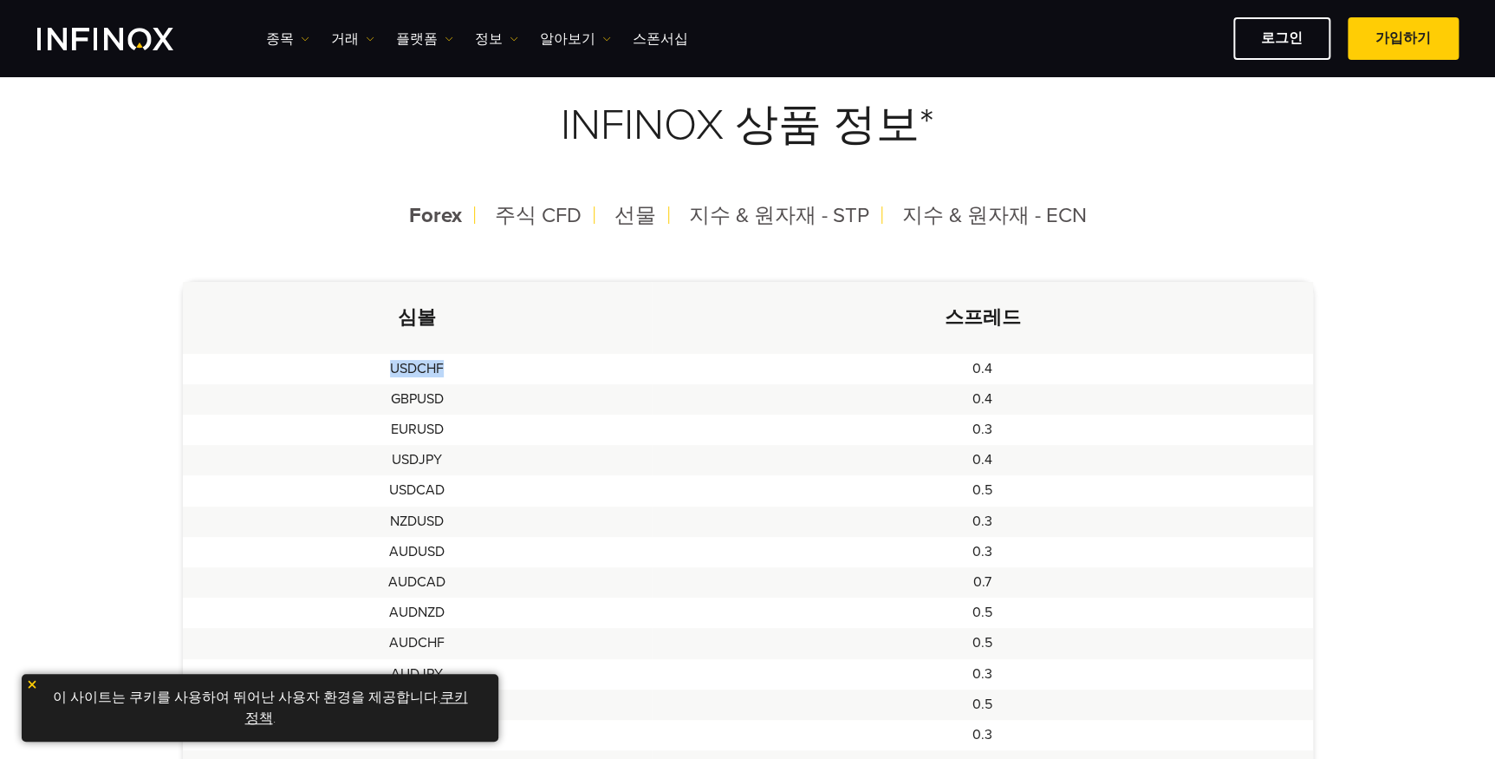
drag, startPoint x: 394, startPoint y: 369, endPoint x: 572, endPoint y: 374, distance: 177.8
click at [572, 374] on td "USDCHF" at bounding box center [418, 369] width 470 height 30
drag, startPoint x: 572, startPoint y: 374, endPoint x: 632, endPoint y: 503, distance: 142.3
click at [632, 503] on td "USDCAD" at bounding box center [418, 490] width 470 height 30
